Goal: Feedback & Contribution: Submit feedback/report problem

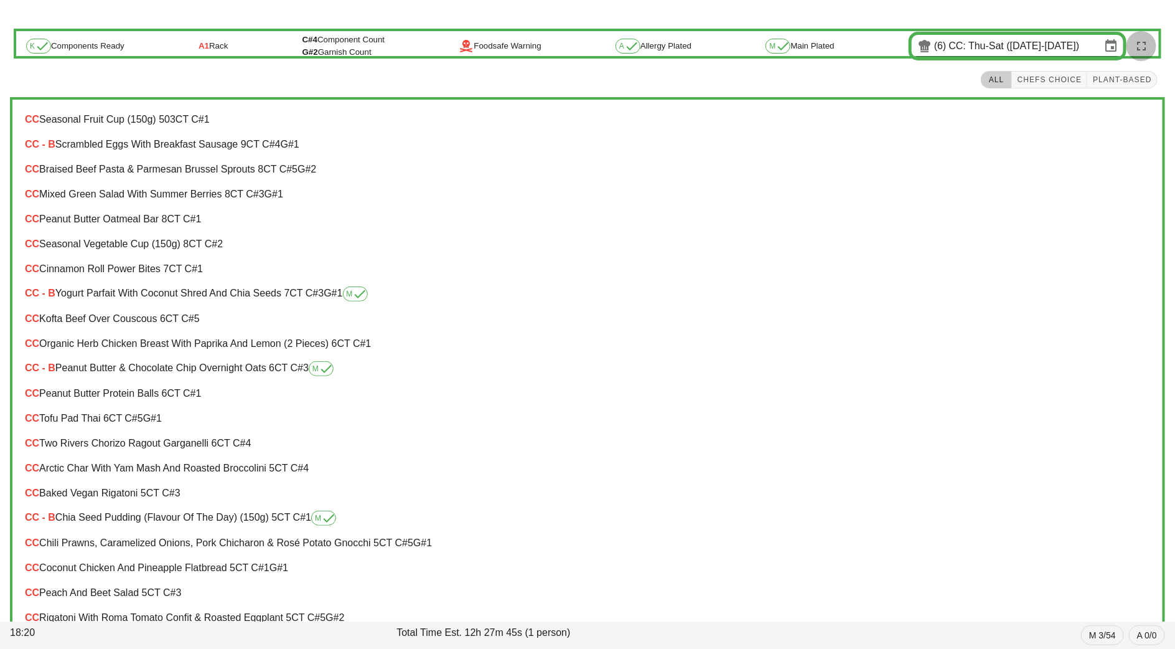
click at [1154, 50] on span "button" at bounding box center [1142, 46] width 30 height 15
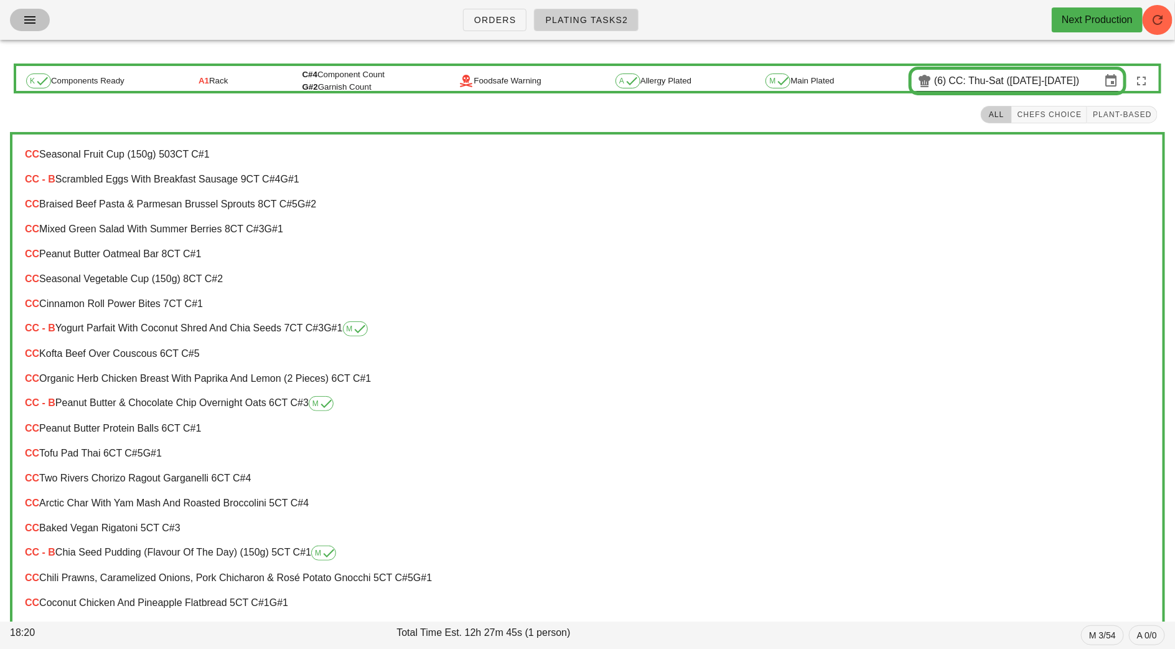
click at [16, 23] on button "button" at bounding box center [30, 20] width 40 height 22
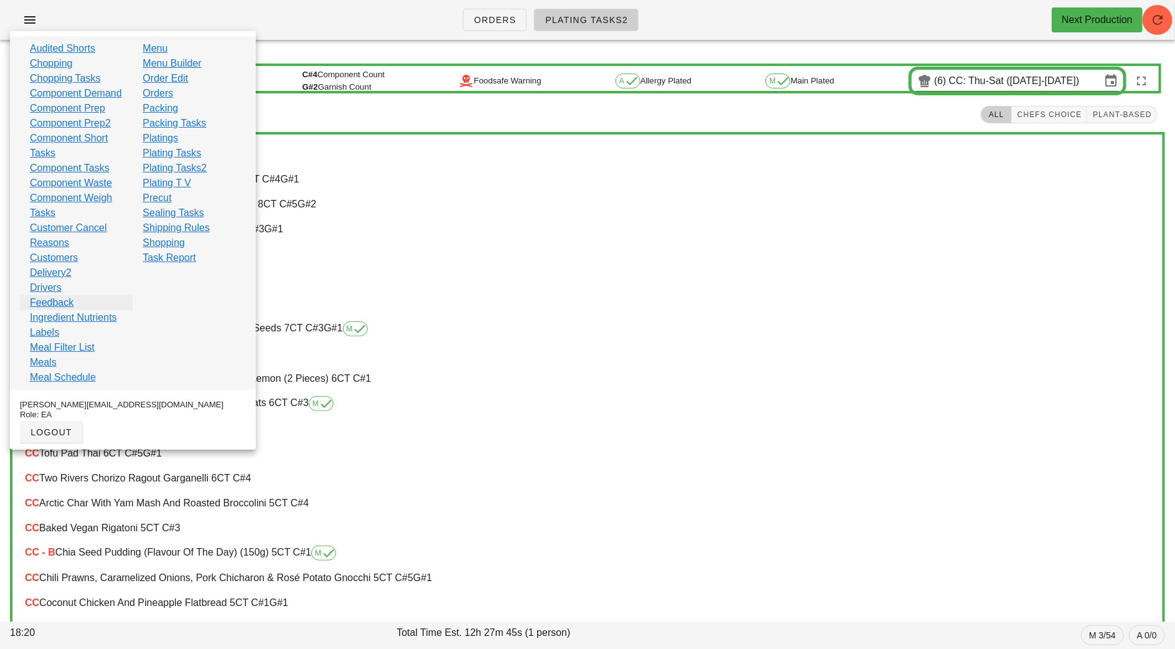
click at [68, 310] on link "Feedback" at bounding box center [52, 302] width 44 height 15
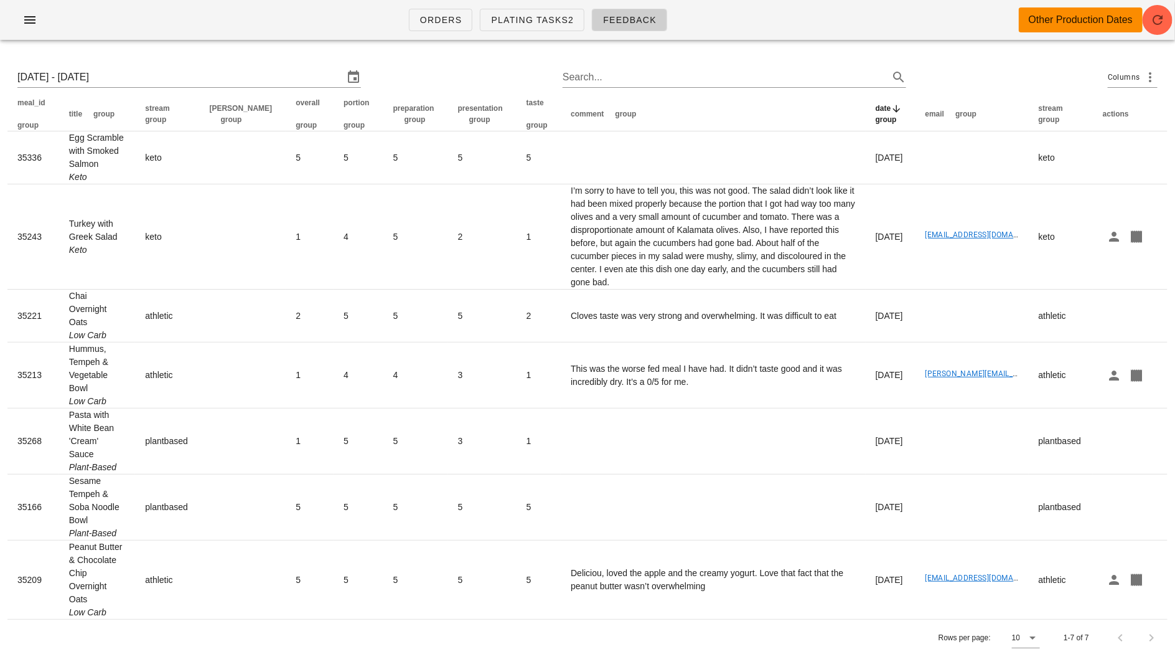
click at [114, 67] on div "Sun 24 Aug 2025 - Sun 31 Aug 2025 Search... Columns" at bounding box center [587, 77] width 1160 height 40
click at [139, 73] on input "Sun 24 Aug 2025 - Sun 31 Aug 2025" at bounding box center [180, 77] width 326 height 20
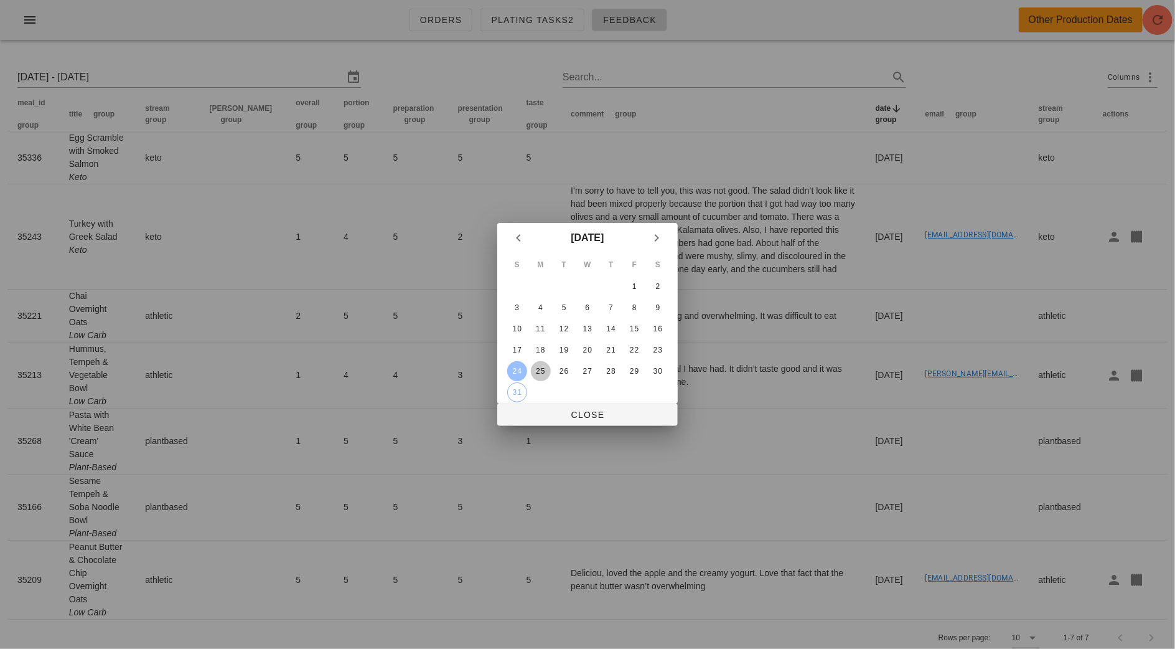
click at [542, 367] on div "25" at bounding box center [541, 371] width 20 height 9
click at [524, 382] on td "31" at bounding box center [517, 392] width 22 height 20
click at [522, 388] on div "31" at bounding box center [517, 392] width 19 height 9
click at [542, 372] on div "25" at bounding box center [541, 371] width 20 height 9
type input "Mon 25 Aug 2025 - Sun 31 Aug 2025"
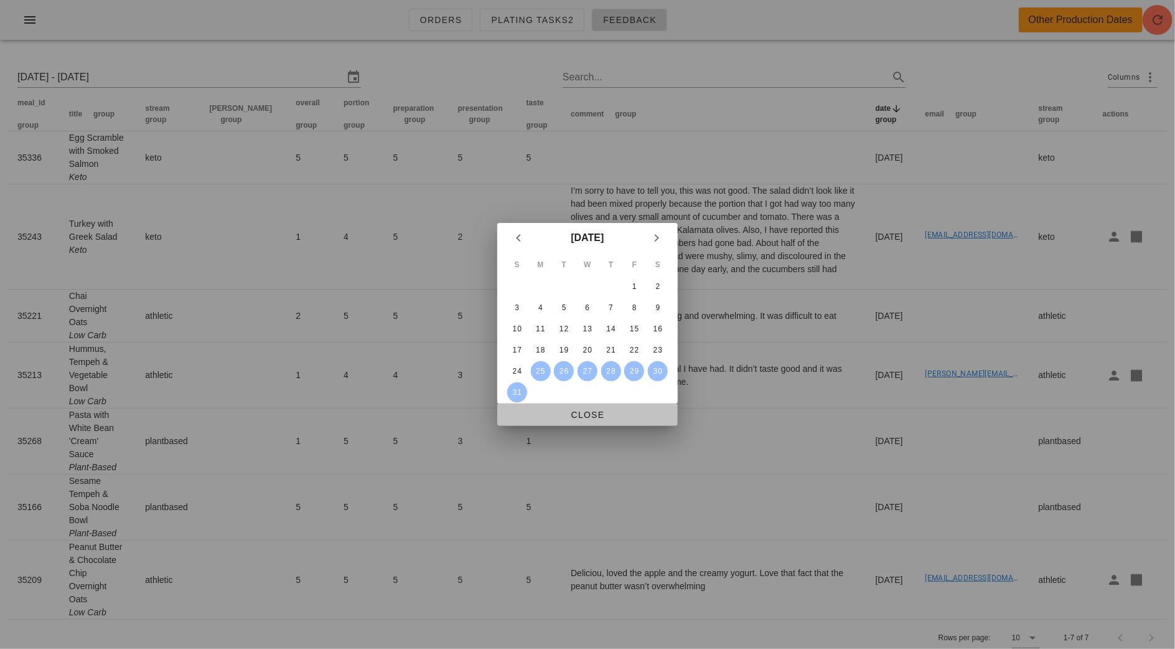
click at [608, 419] on span "Close" at bounding box center [587, 415] width 161 height 10
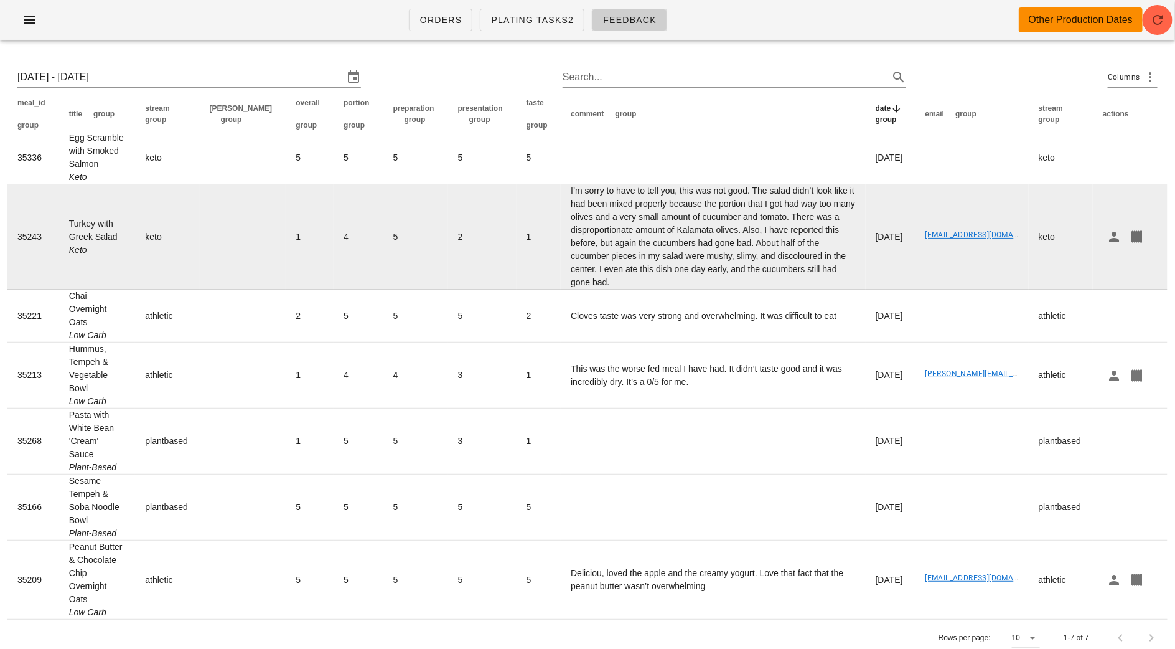
drag, startPoint x: 67, startPoint y: 219, endPoint x: 120, endPoint y: 226, distance: 53.4
click at [121, 227] on td "Turkey with Greek Salad Keto" at bounding box center [97, 236] width 77 height 105
copy td "Turkey with Greek Salad"
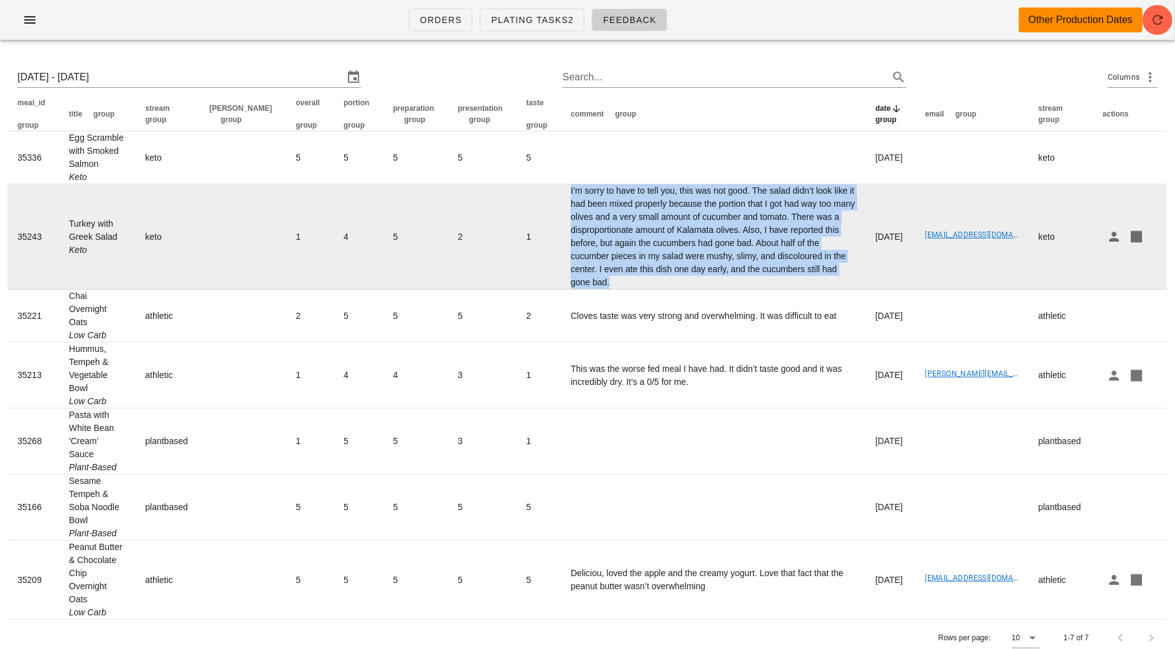
drag, startPoint x: 752, startPoint y: 271, endPoint x: 523, endPoint y: 195, distance: 241.4
click at [561, 194] on td "I’m sorry to have to tell you, this was not good. The salad didn’t look like it…" at bounding box center [713, 236] width 305 height 105
copy td "I’m sorry to have to tell you, this was not good. The salad didn’t look like it…"
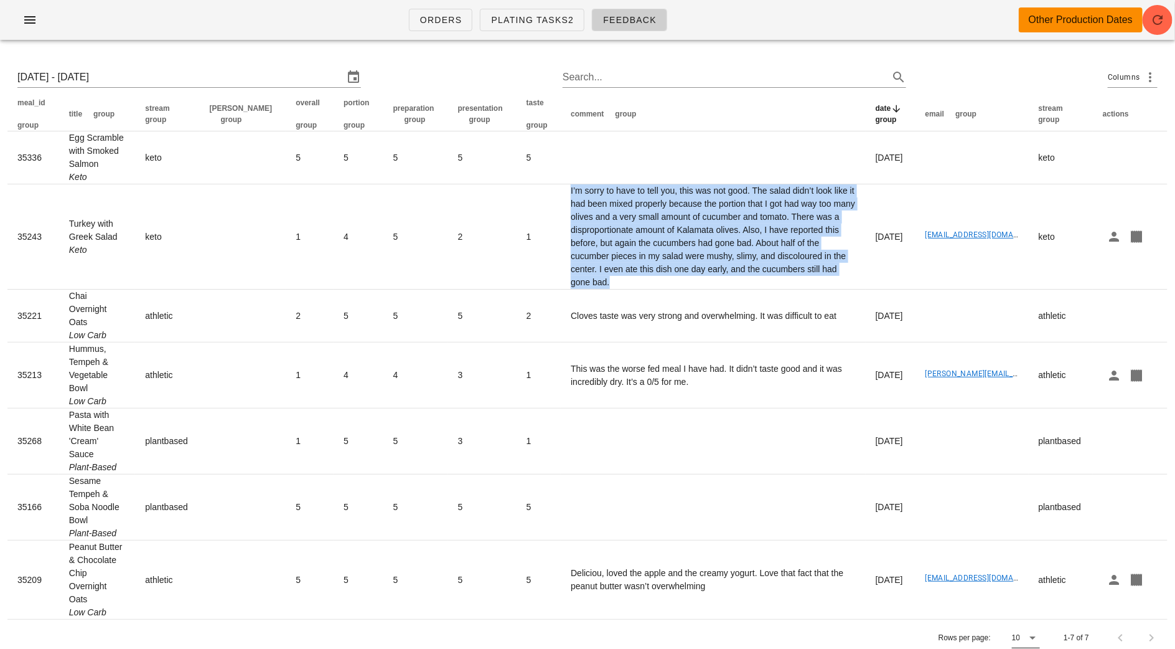
click at [1030, 630] on icon at bounding box center [1032, 637] width 15 height 15
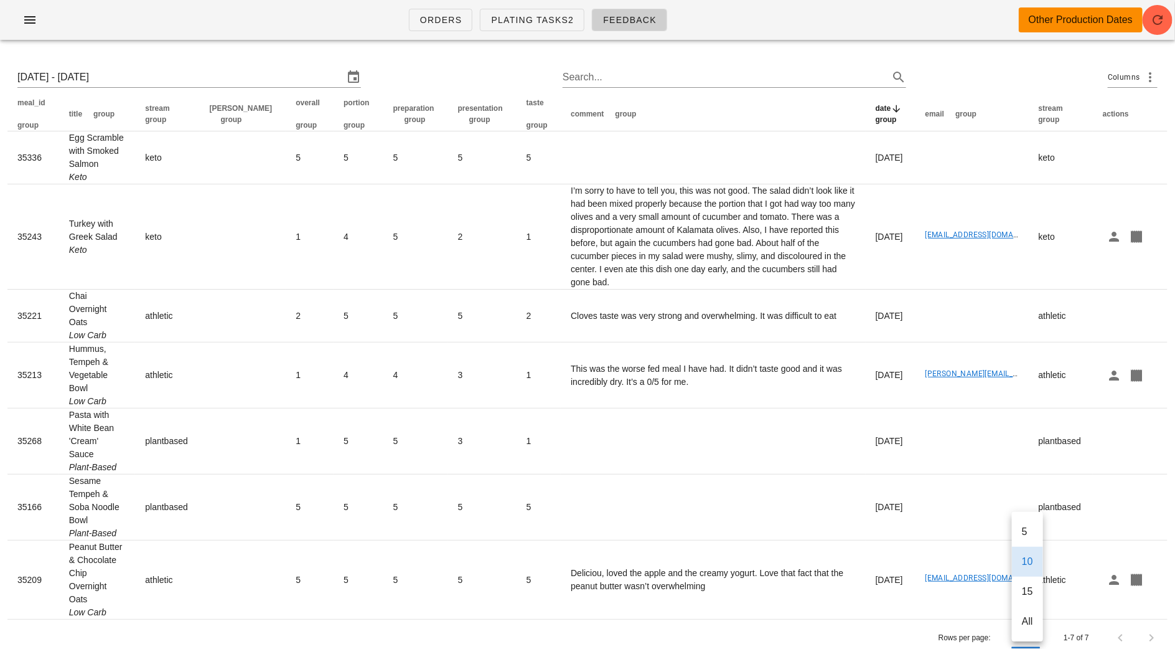
click at [865, 626] on div "Rows per page: 10 1-7 of 7" at bounding box center [587, 637] width 1160 height 37
